Goal: Task Accomplishment & Management: Complete application form

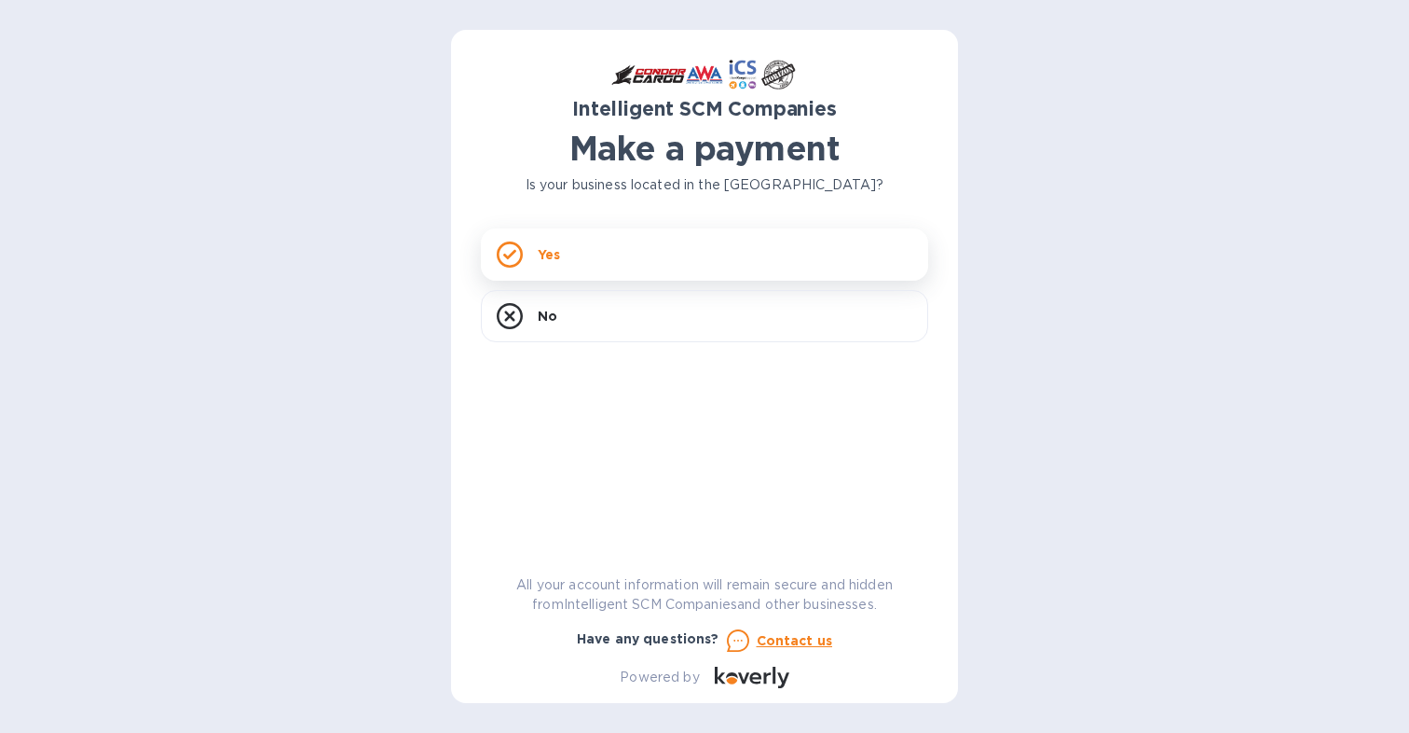
click at [606, 251] on div "Yes" at bounding box center [704, 254] width 447 height 52
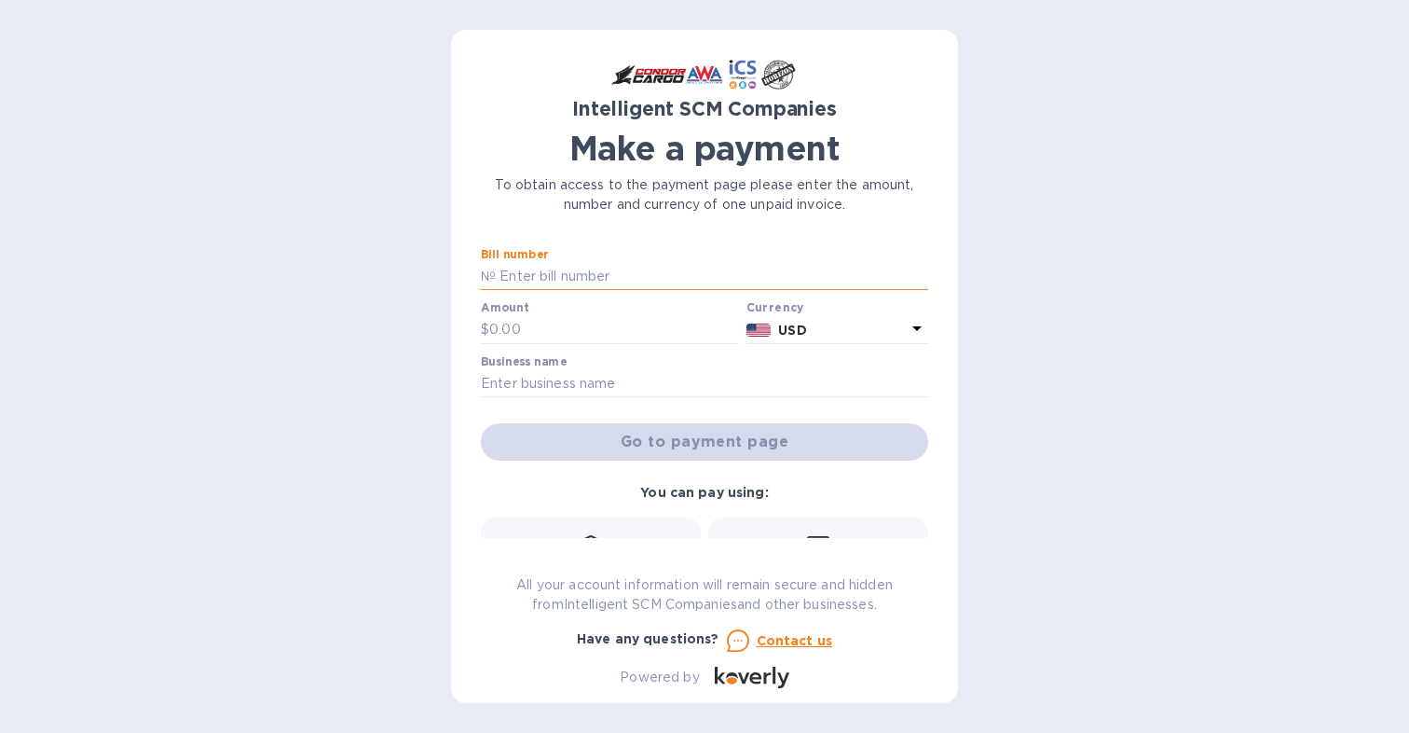
click at [542, 268] on input "text" at bounding box center [712, 277] width 433 height 28
paste input "S00516566"
type input "S00516566"
click at [524, 330] on input "text" at bounding box center [614, 330] width 250 height 28
type input "3,363.06"
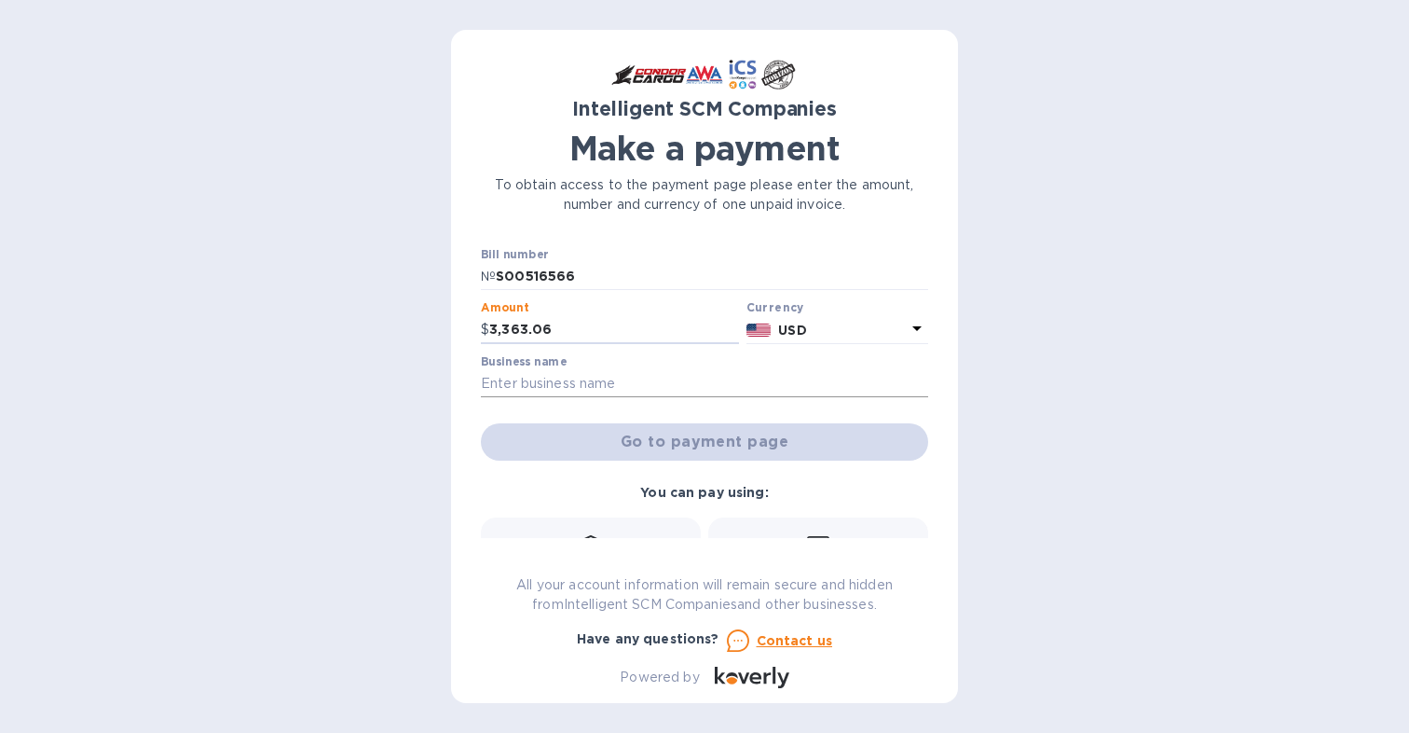
click at [502, 378] on input "text" at bounding box center [704, 384] width 447 height 28
type input "5411 LLC"
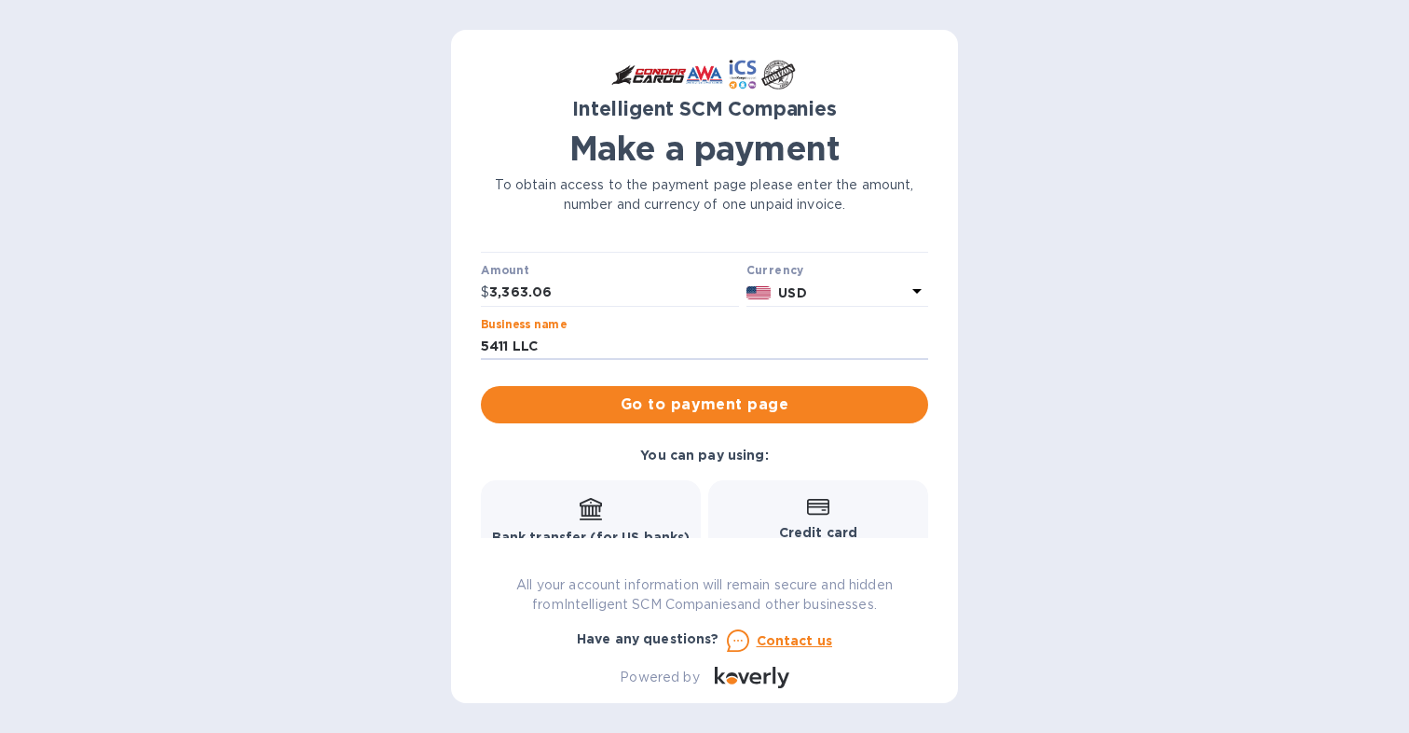
scroll to position [40, 0]
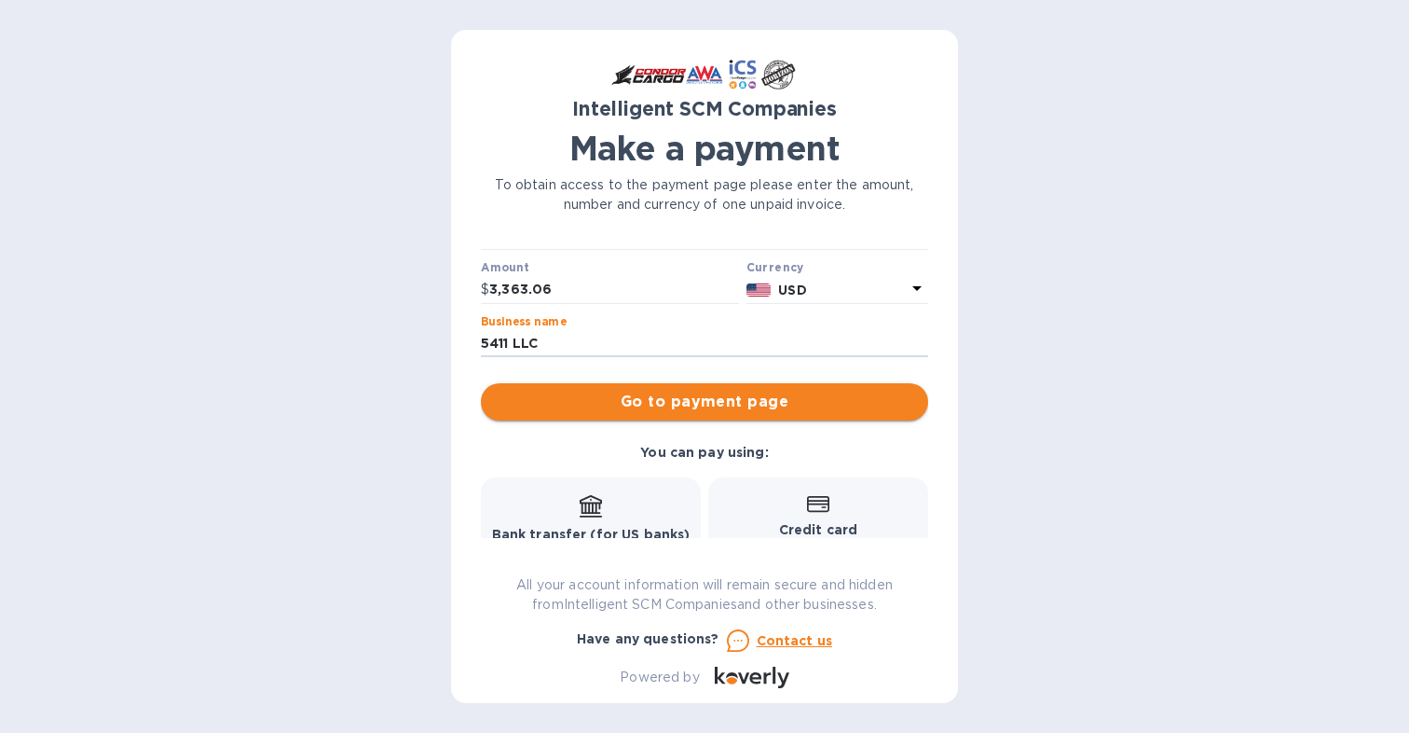
click at [707, 409] on span "Go to payment page" at bounding box center [705, 402] width 418 height 22
